Goal: Transaction & Acquisition: Obtain resource

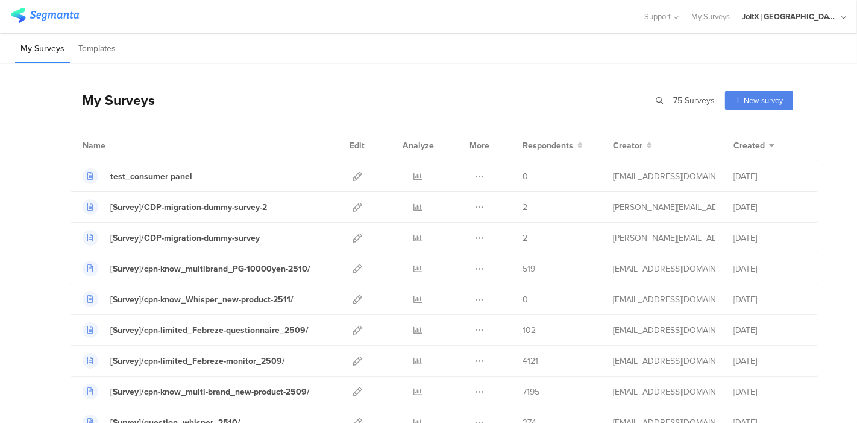
click at [346, 83] on div "My Surveys | 75 Surveys New survey Start from scratch Choose from templates" at bounding box center [431, 100] width 723 height 48
click at [414, 333] on link at bounding box center [418, 330] width 9 height 30
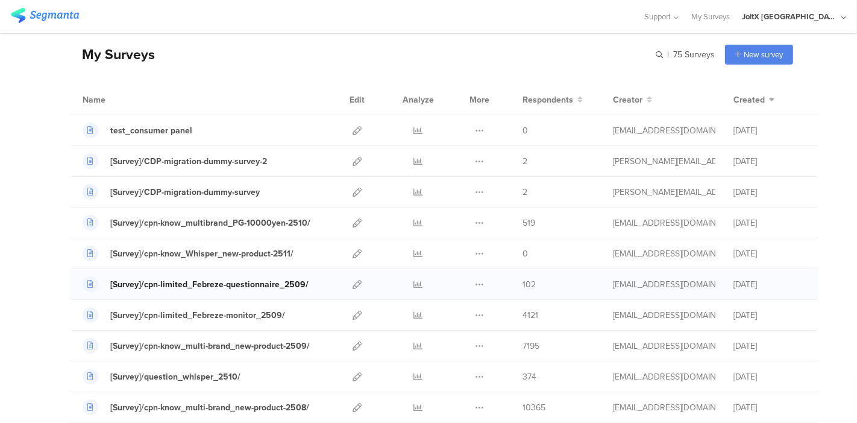
scroll to position [134, 0]
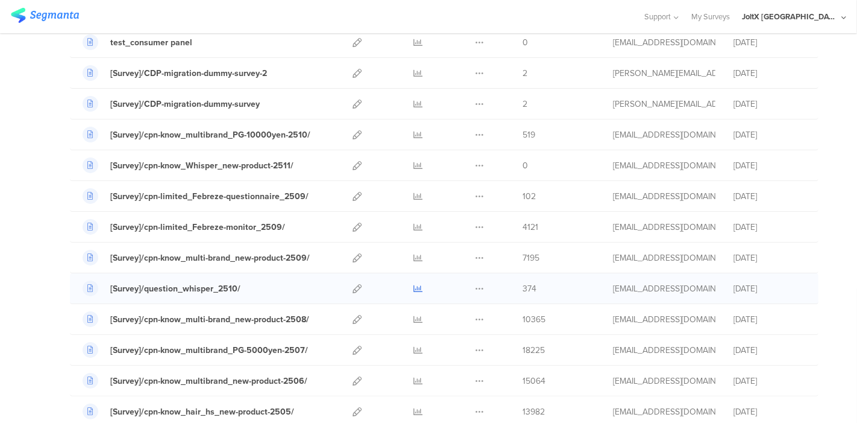
click at [414, 284] on icon at bounding box center [418, 288] width 9 height 9
click at [353, 288] on icon at bounding box center [357, 288] width 9 height 9
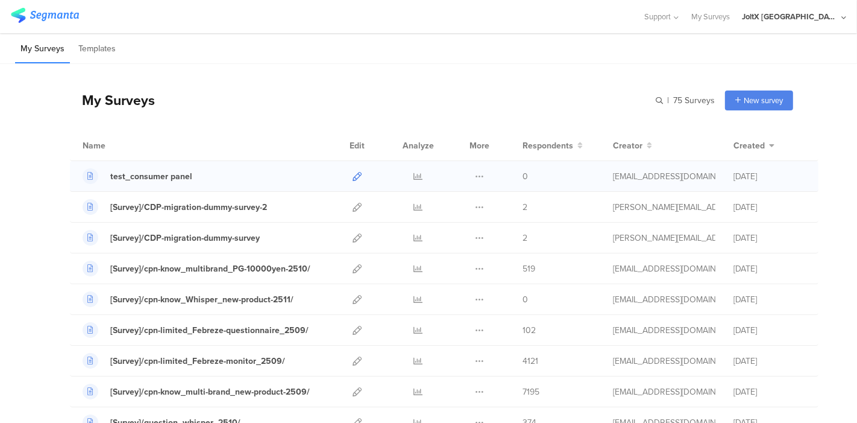
scroll to position [67, 0]
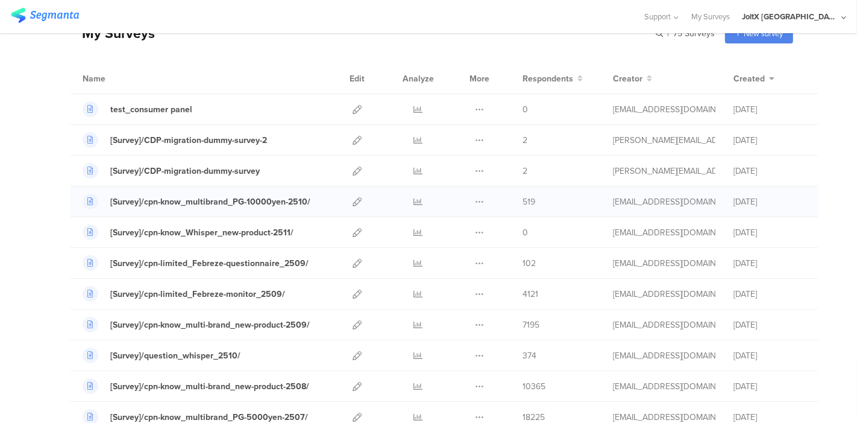
click at [523, 201] on span "519" at bounding box center [529, 201] width 13 height 13
click at [414, 203] on icon at bounding box center [418, 201] width 9 height 9
click at [414, 351] on icon at bounding box center [418, 355] width 9 height 9
click at [475, 260] on icon at bounding box center [479, 263] width 9 height 9
click at [442, 310] on link "Export" at bounding box center [456, 315] width 66 height 22
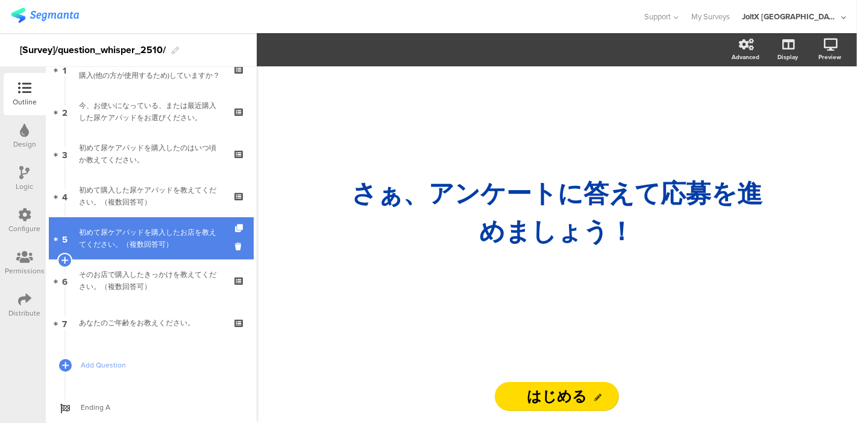
scroll to position [99, 0]
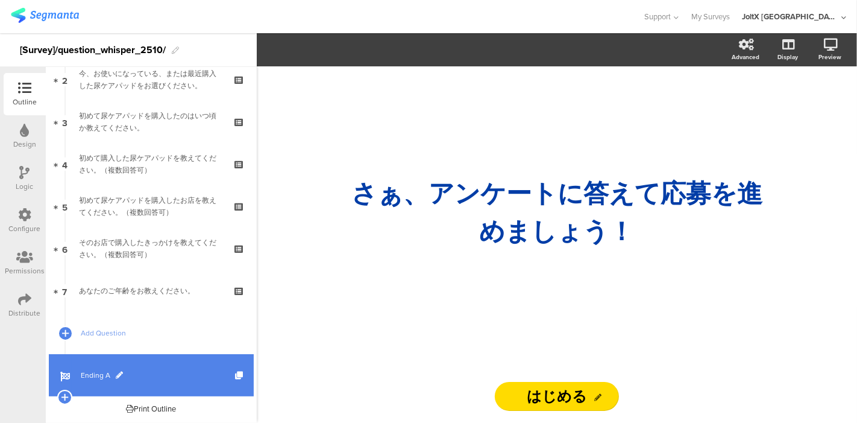
click at [92, 373] on span "Ending A" at bounding box center [158, 375] width 154 height 12
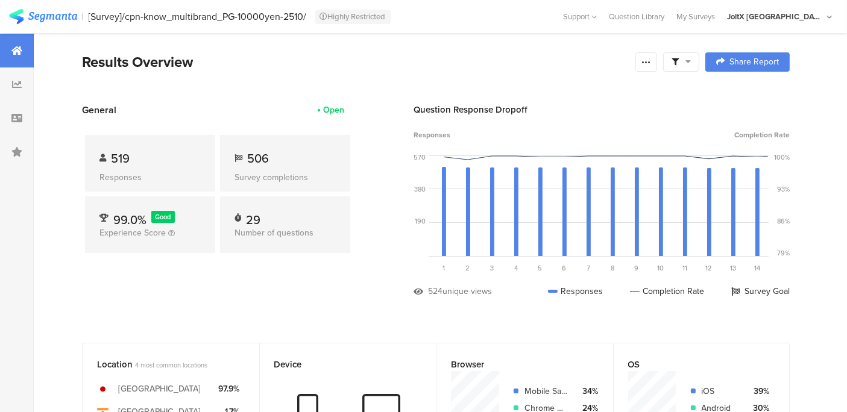
click at [338, 107] on div "Open" at bounding box center [333, 110] width 21 height 13
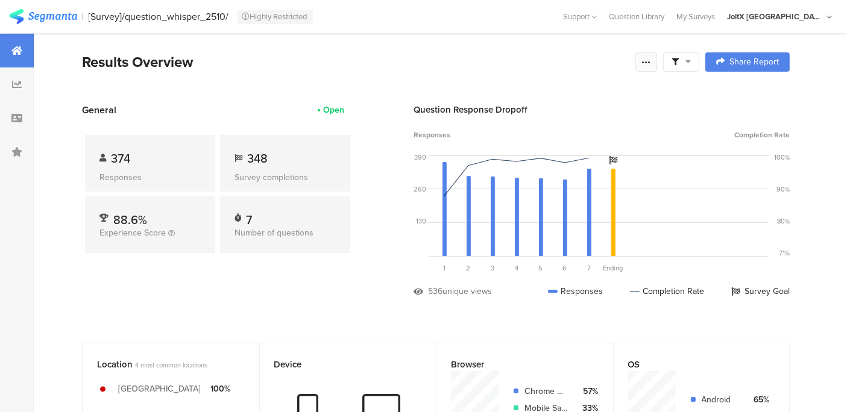
click at [651, 59] on icon at bounding box center [646, 62] width 10 height 10
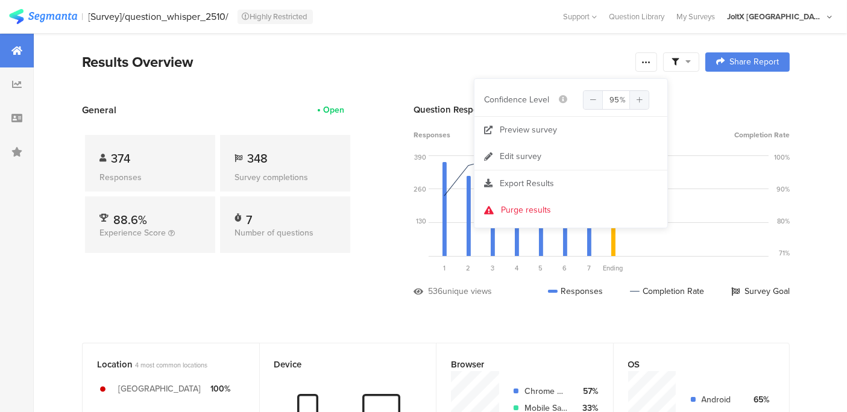
click at [691, 60] on span at bounding box center [680, 62] width 19 height 11
click at [680, 126] on span "Edit Sample" at bounding box center [661, 128] width 43 height 12
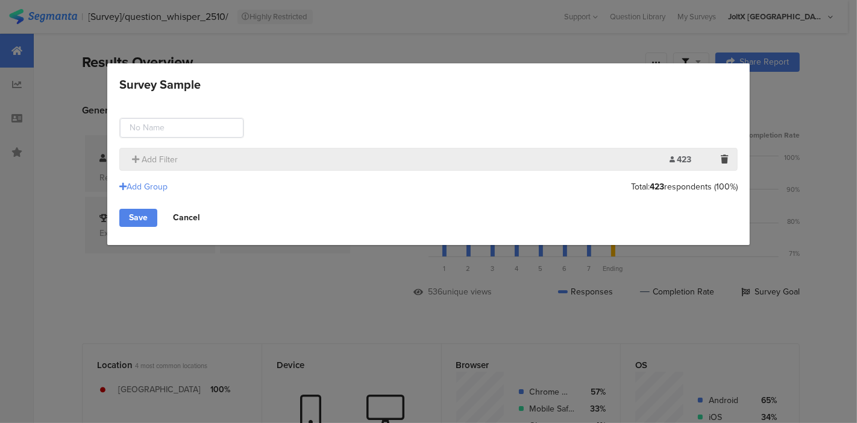
click at [190, 216] on link "Cancel" at bounding box center [186, 218] width 46 height 18
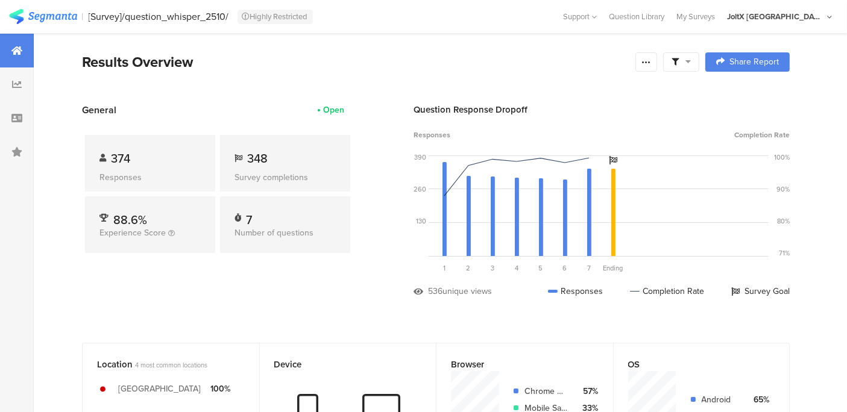
click at [691, 63] on icon at bounding box center [687, 61] width 5 height 8
click at [671, 128] on span "Edit Sample" at bounding box center [661, 128] width 43 height 12
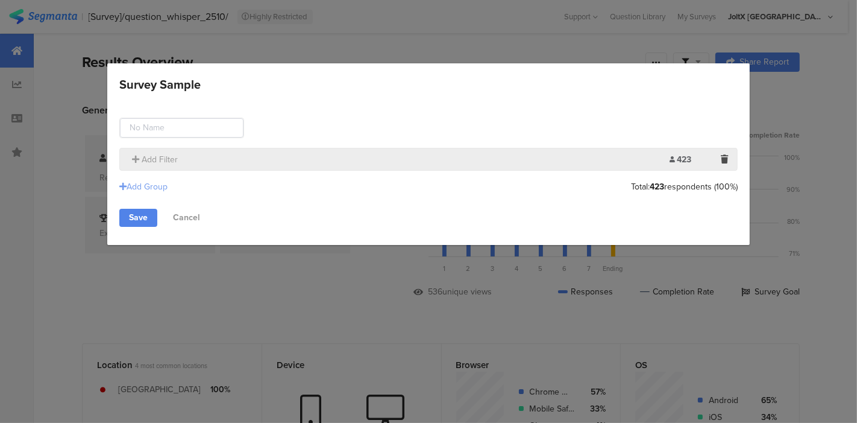
click at [138, 188] on div "Add Group" at bounding box center [143, 186] width 48 height 13
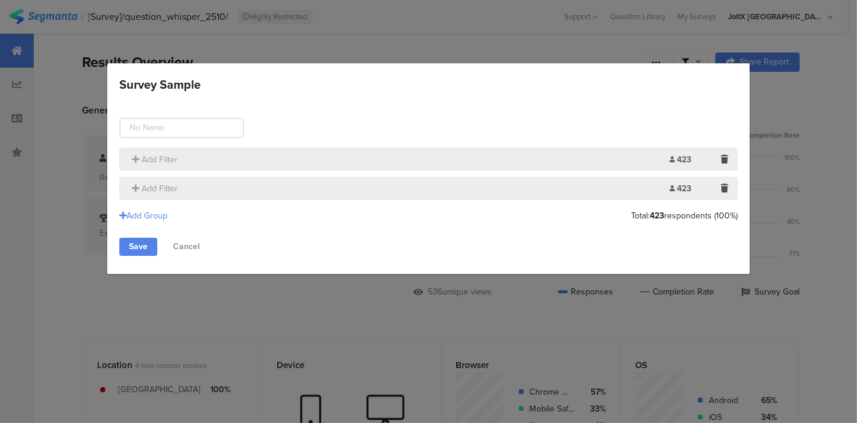
click at [498, 177] on section "Add Filter 423 Limit:" at bounding box center [428, 188] width 619 height 23
click at [483, 186] on div "Add Filter" at bounding box center [398, 188] width 544 height 13
click at [156, 157] on span "Add Filter" at bounding box center [160, 159] width 36 height 13
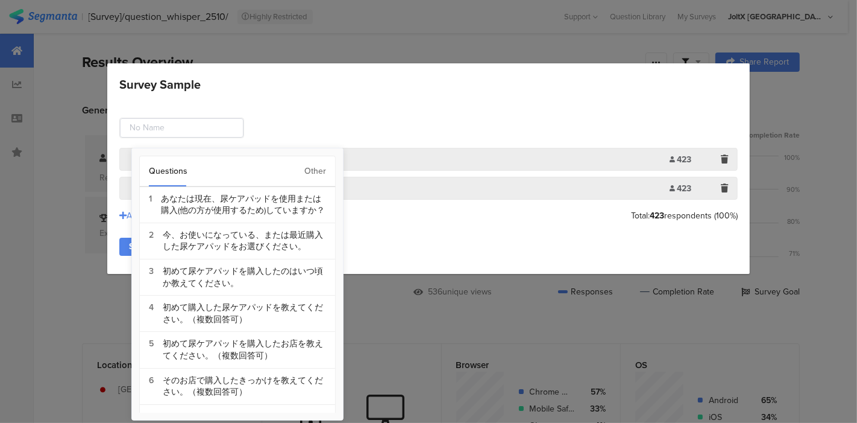
click at [315, 170] on div "Other" at bounding box center [315, 171] width 22 height 30
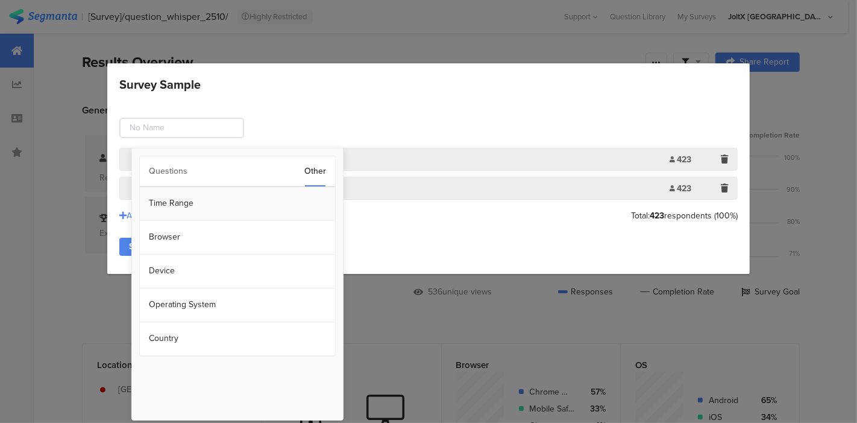
click at [179, 199] on section "Time Range" at bounding box center [237, 204] width 195 height 34
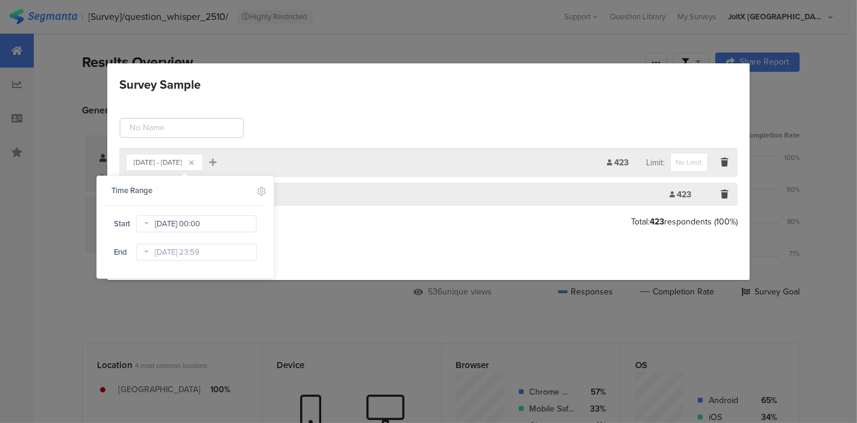
click at [195, 228] on input "Aug 22 2025 00:00" at bounding box center [196, 223] width 121 height 17
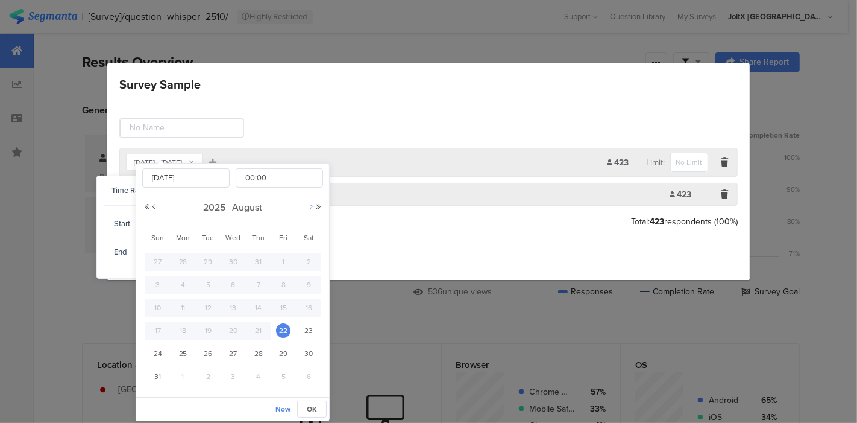
click at [312, 207] on button "Next Month" at bounding box center [310, 206] width 7 height 7
click at [232, 259] on span "1" at bounding box center [233, 261] width 14 height 14
type input "Oct 01 2025 00:00"
type input "Oct 01 2025"
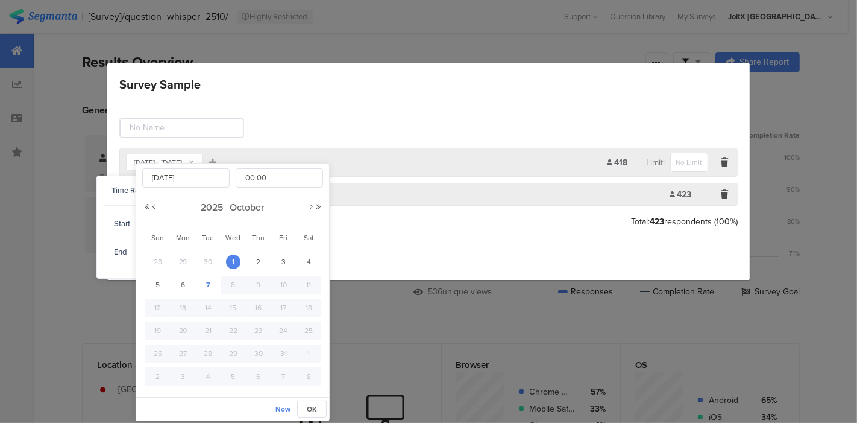
click at [209, 285] on span "7" at bounding box center [208, 284] width 14 height 14
type input "Oct 07 2025 00:00"
type input "Oct 07 2025"
drag, startPoint x: 230, startPoint y: 260, endPoint x: 248, endPoint y: 304, distance: 47.3
click at [230, 260] on span "1" at bounding box center [233, 261] width 14 height 14
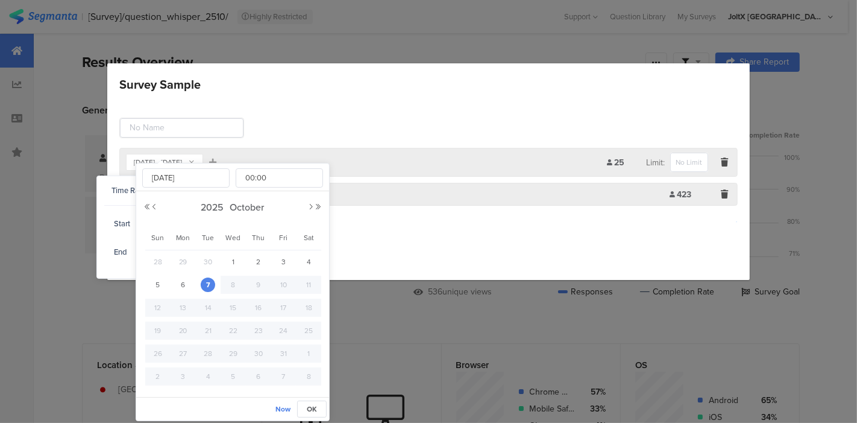
type input "Oct 01 2025 00:00"
type input "Oct 01 2025"
click at [309, 407] on span "OK" at bounding box center [312, 408] width 10 height 11
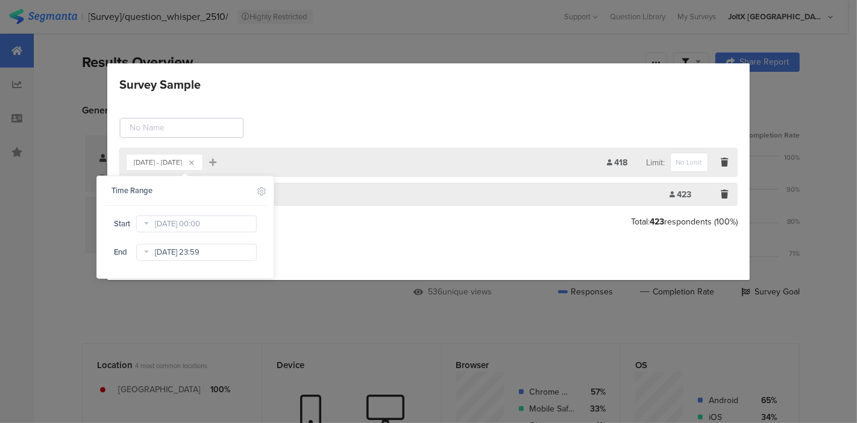
click at [196, 247] on input "Oct 07 2025 23:59" at bounding box center [196, 252] width 121 height 17
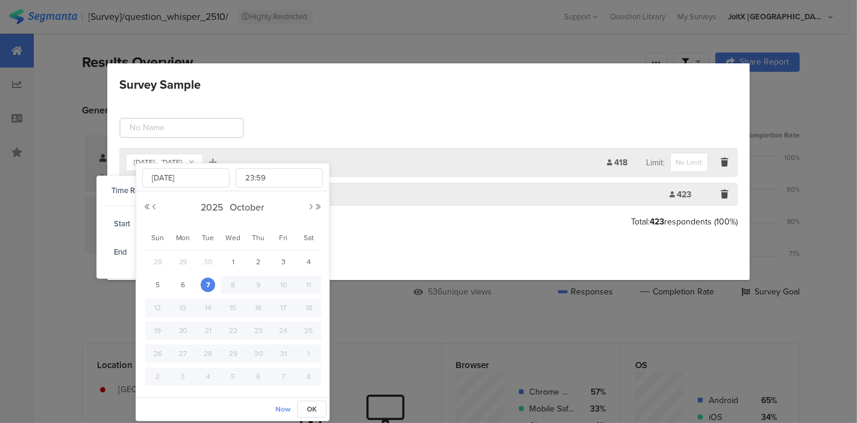
click at [282, 406] on span "Now" at bounding box center [282, 408] width 15 height 11
type input "Oct 07 2025 13:05"
type input "13:05"
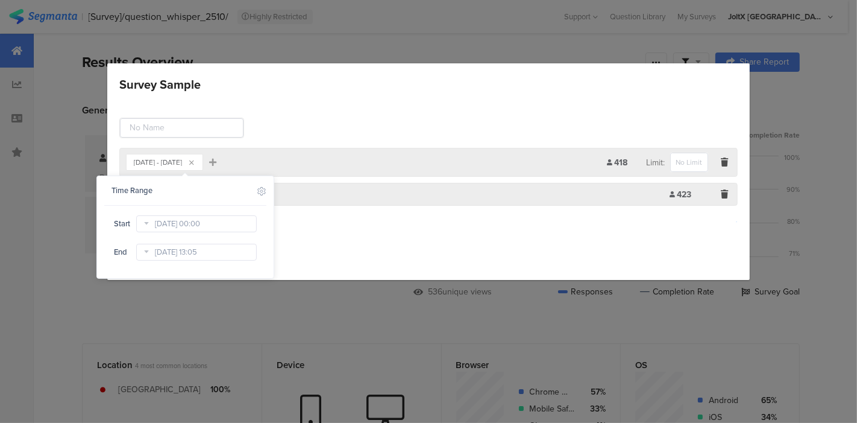
click at [391, 227] on div "Add Group" at bounding box center [428, 222] width 619 height 20
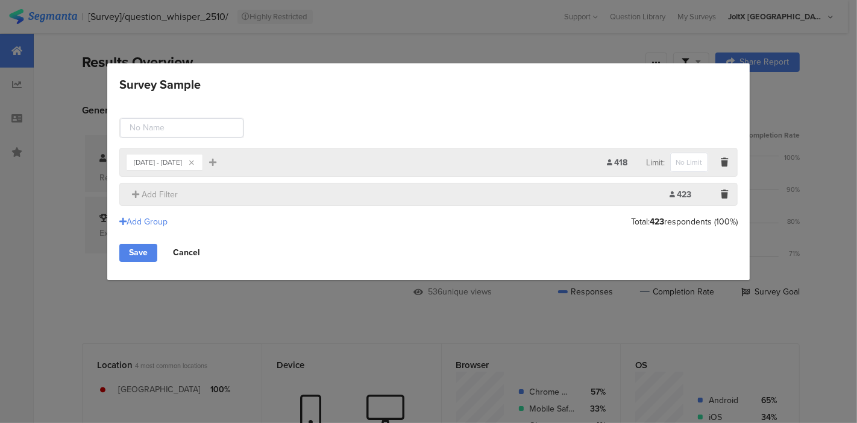
click at [186, 253] on link "Cancel" at bounding box center [186, 253] width 46 height 18
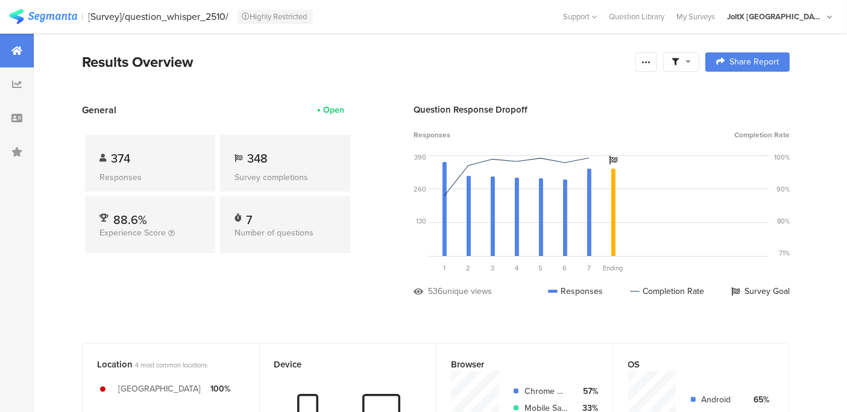
click at [267, 163] on span "348" at bounding box center [257, 158] width 20 height 18
click at [657, 67] on div at bounding box center [646, 61] width 22 height 19
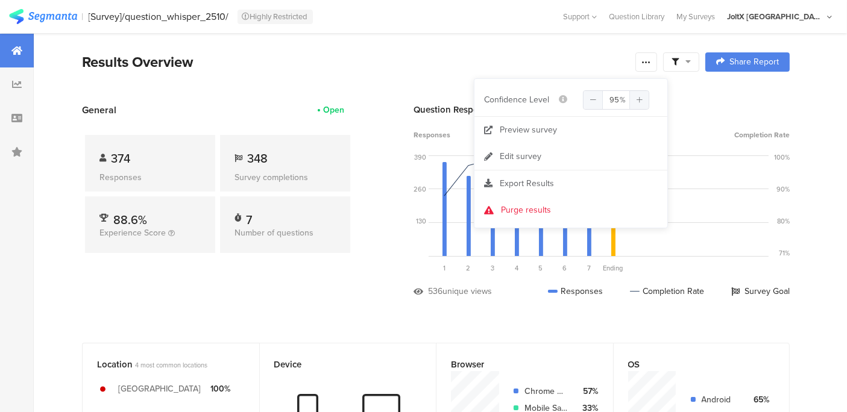
click at [532, 65] on div "Results Overview" at bounding box center [355, 62] width 547 height 22
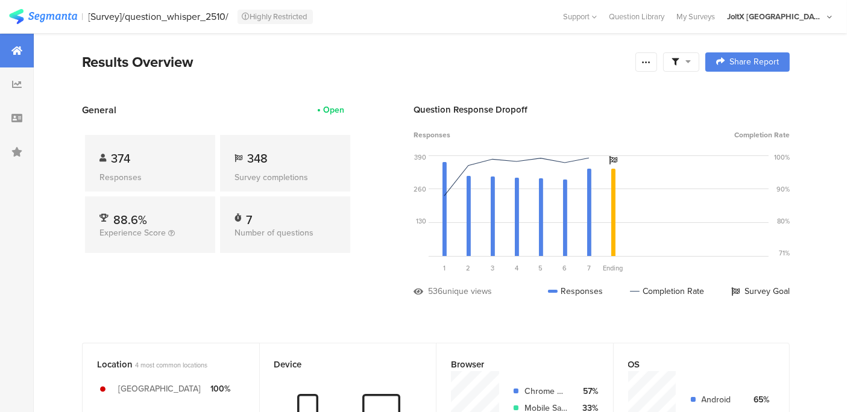
click at [277, 164] on div "348" at bounding box center [284, 158] width 101 height 18
click at [400, 68] on div "Results Overview" at bounding box center [355, 62] width 547 height 22
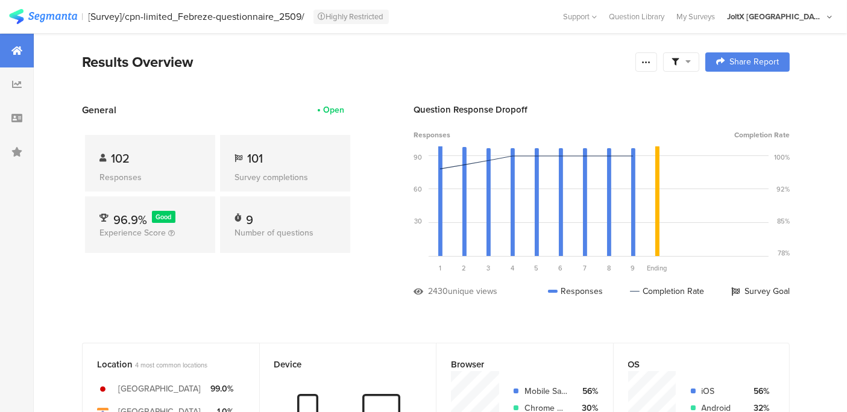
click at [691, 59] on icon at bounding box center [687, 61] width 5 height 8
click at [665, 122] on span "Edit Sample" at bounding box center [661, 128] width 43 height 12
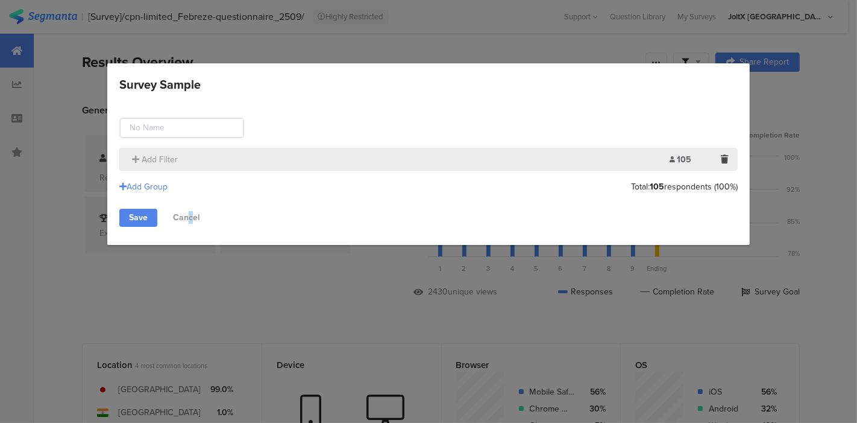
click at [190, 216] on link "Cancel" at bounding box center [186, 218] width 46 height 18
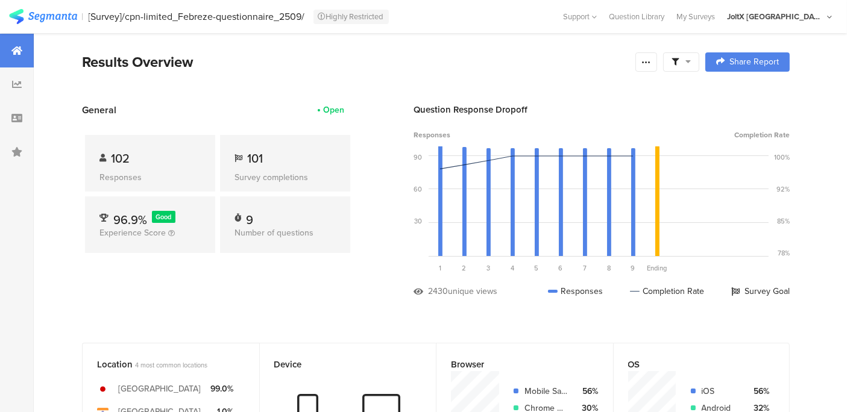
click at [209, 292] on div "General Open 102 Responses 101 Survey completions 96.9% Good Experience Score 9…" at bounding box center [217, 209] width 271 height 213
click at [680, 65] on div at bounding box center [681, 61] width 36 height 19
click at [668, 127] on span "Edit Sample" at bounding box center [661, 128] width 43 height 12
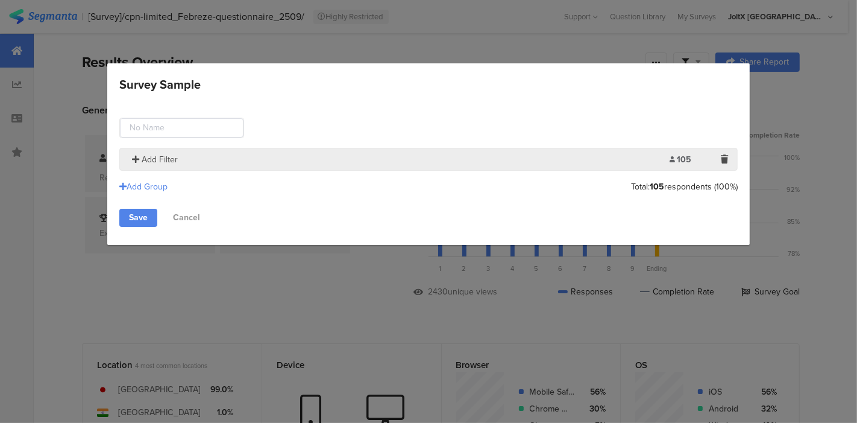
click at [168, 155] on span "Add Filter" at bounding box center [160, 159] width 36 height 13
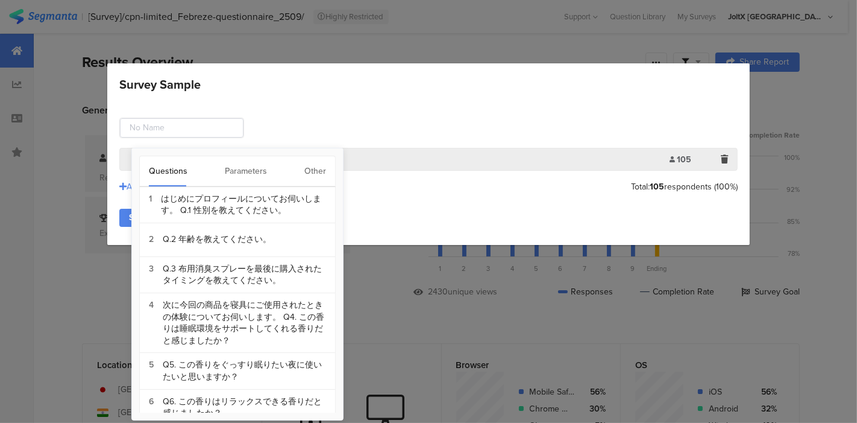
click at [324, 171] on div "Other" at bounding box center [315, 171] width 22 height 30
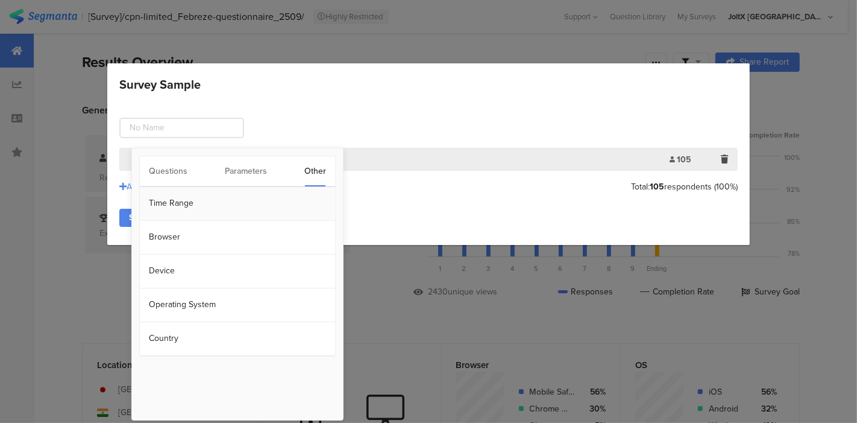
click at [175, 206] on section "Time Range" at bounding box center [237, 204] width 195 height 34
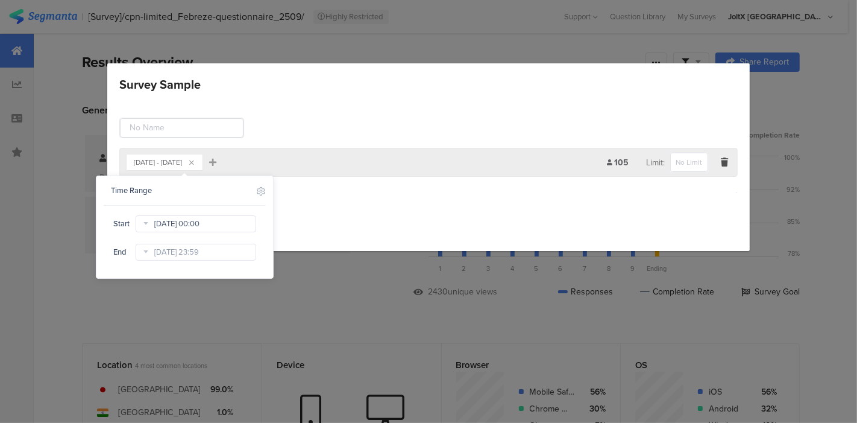
click at [193, 226] on input "Sep 19 2025 00:00" at bounding box center [196, 223] width 121 height 17
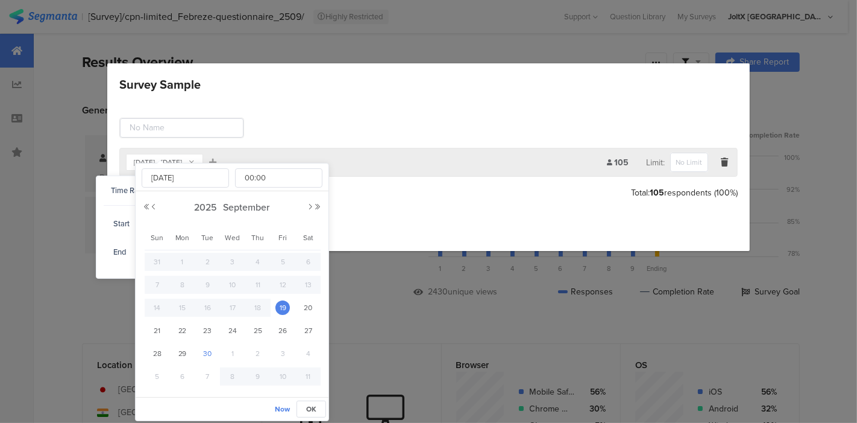
click at [209, 348] on span "30" at bounding box center [207, 353] width 14 height 14
type input "Sep 30 2025 00:00"
type input "Sep 30 2025"
click at [309, 408] on span "OK" at bounding box center [311, 408] width 10 height 11
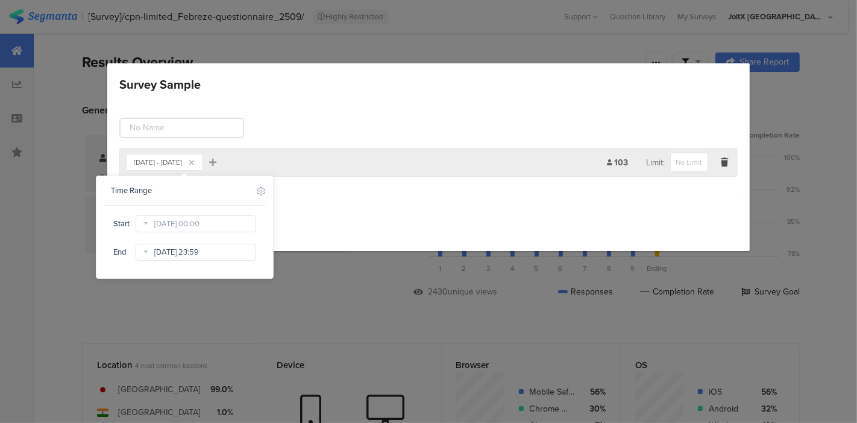
click at [217, 256] on input "Oct 07 2025 23:59" at bounding box center [196, 252] width 121 height 17
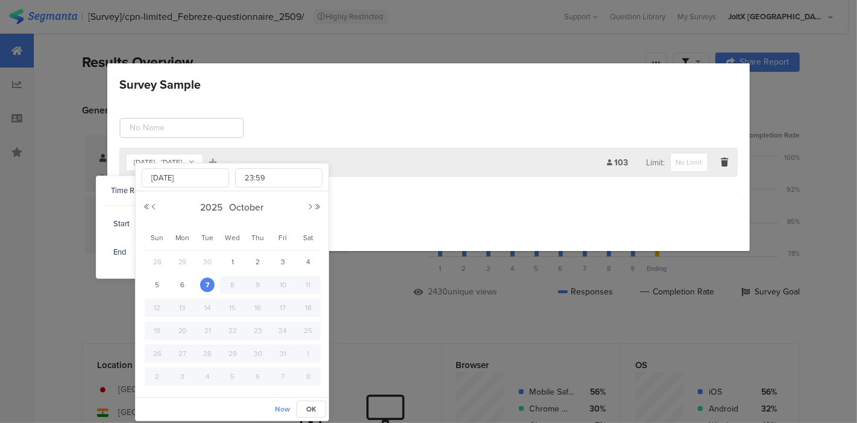
click at [284, 404] on span "Now" at bounding box center [282, 408] width 15 height 11
type input "Oct 07 2025 13:07"
type input "13:07"
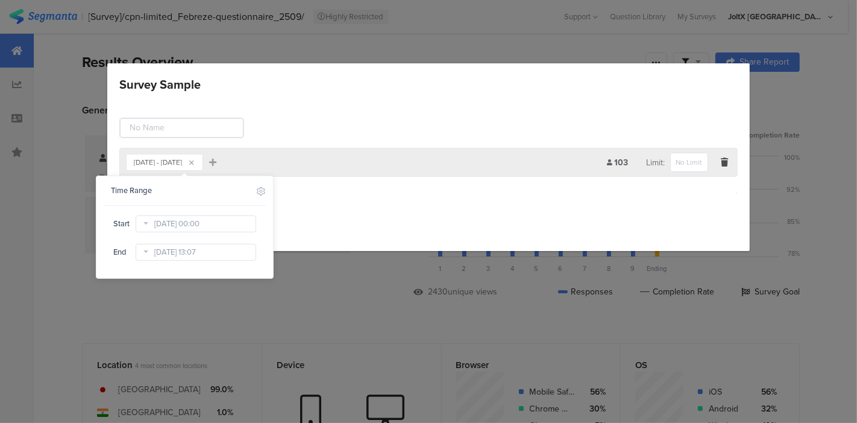
click at [303, 225] on div "Save Cancel" at bounding box center [428, 224] width 619 height 18
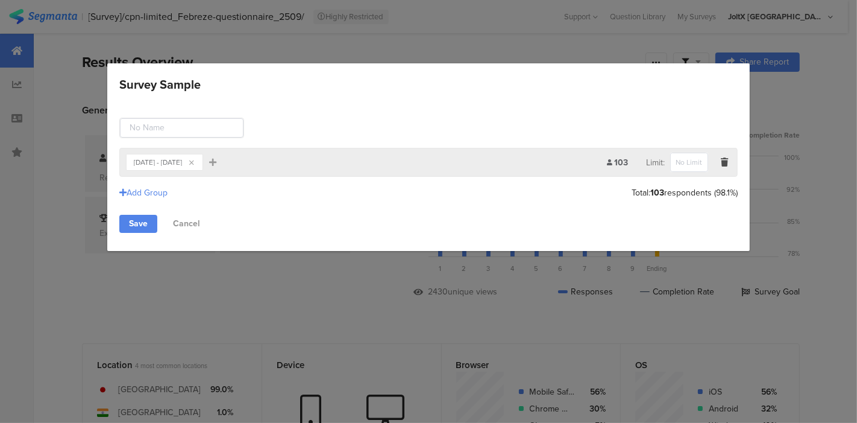
click at [182, 159] on div "Sep 30, 2025 - Oct 07, 2025" at bounding box center [158, 162] width 48 height 7
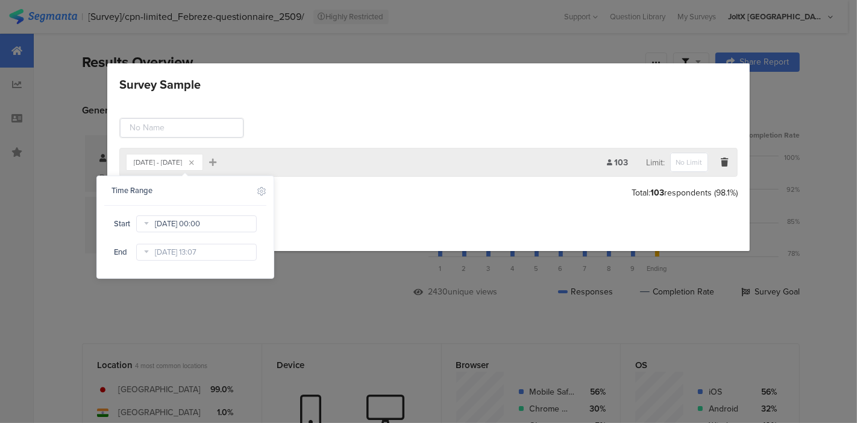
click at [199, 224] on input "Sep 30 2025 00:00" at bounding box center [196, 223] width 121 height 17
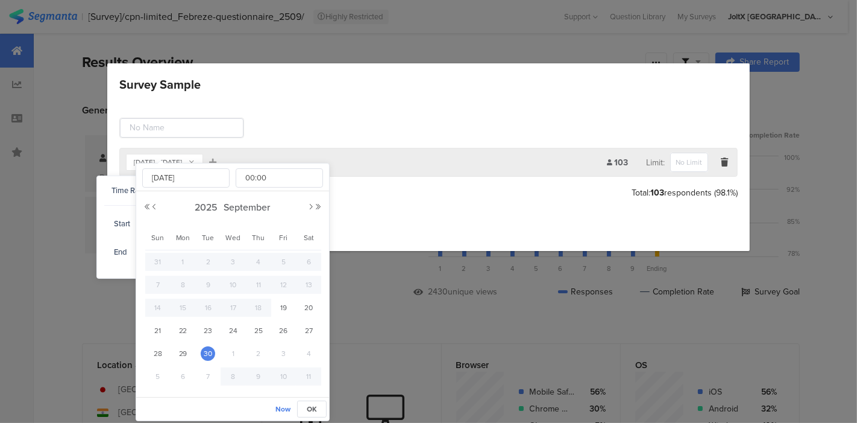
click at [239, 350] on span "1" at bounding box center [233, 353] width 14 height 14
type input "Oct 01 2025 00:00"
type input "Oct 01 2025"
click at [315, 403] on span "OK" at bounding box center [312, 408] width 10 height 11
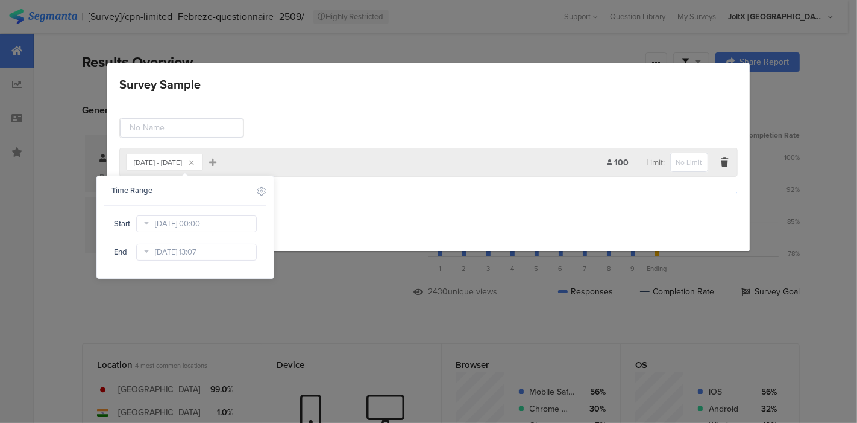
click at [331, 195] on div "Add Group" at bounding box center [428, 193] width 619 height 20
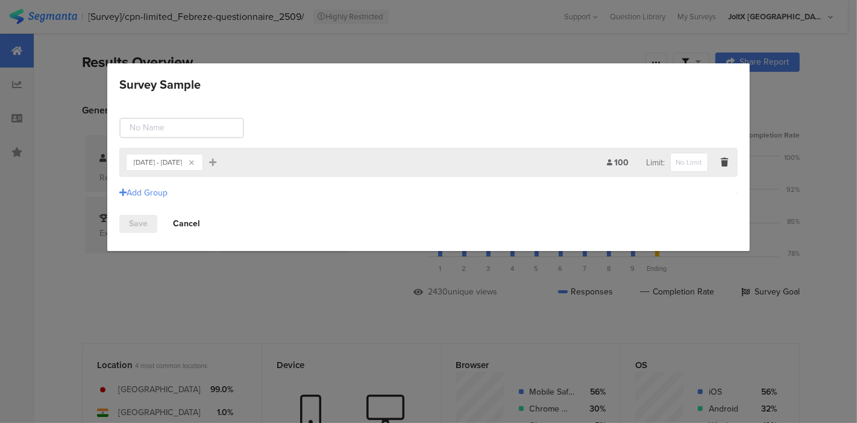
click at [194, 226] on link "Cancel" at bounding box center [186, 224] width 46 height 18
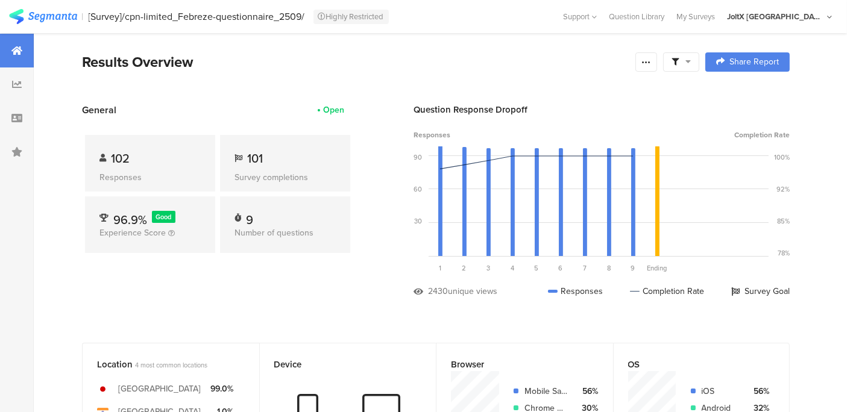
click at [286, 303] on div "General Open 102 Responses 101 Survey completions 96.9% Good Experience Score 9…" at bounding box center [217, 209] width 271 height 213
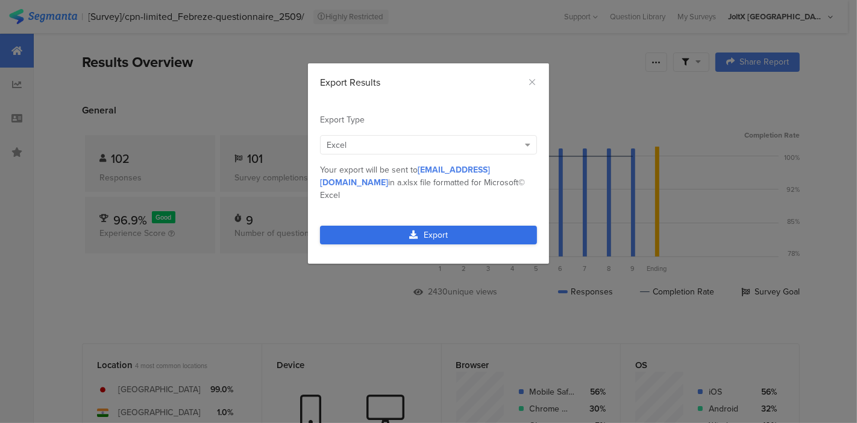
click at [420, 225] on link "Export" at bounding box center [428, 234] width 217 height 19
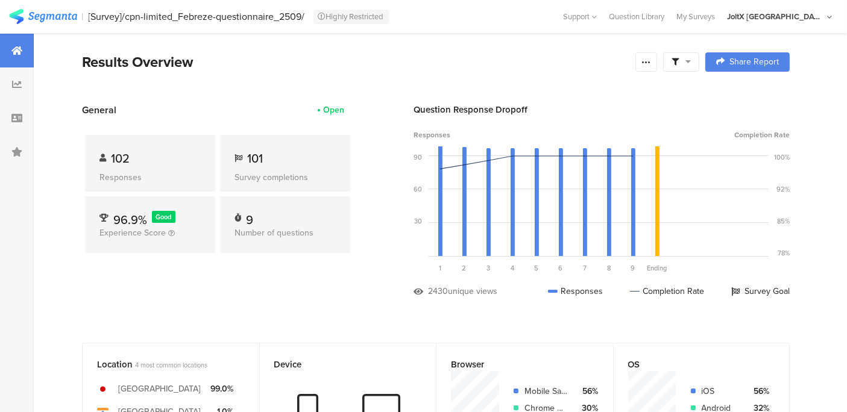
click at [435, 24] on div "[Survey]/cpn-limited_Febreze-questionnaire_2509/ Highly Restricted" at bounding box center [323, 16] width 469 height 15
click at [87, 292] on div "General Open 102 Responses 101 Survey completions 96.9% Good Experience Score 9…" at bounding box center [217, 209] width 271 height 213
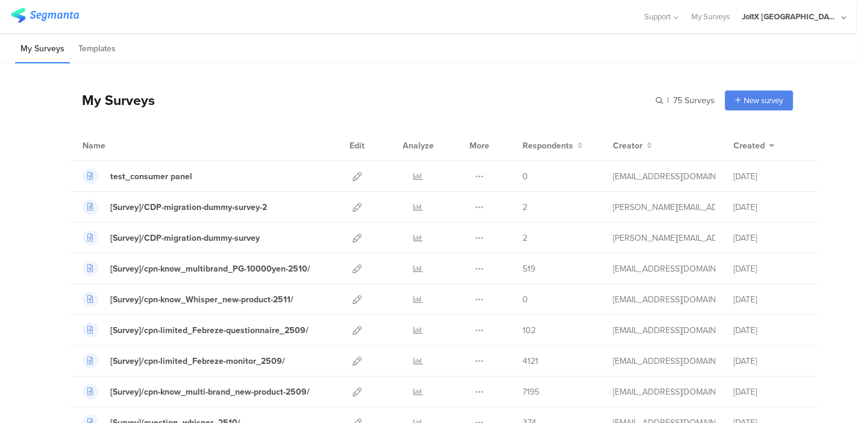
click at [345, 39] on div "My Surveys Templates" at bounding box center [428, 48] width 857 height 31
